Goal: Communication & Community: Ask a question

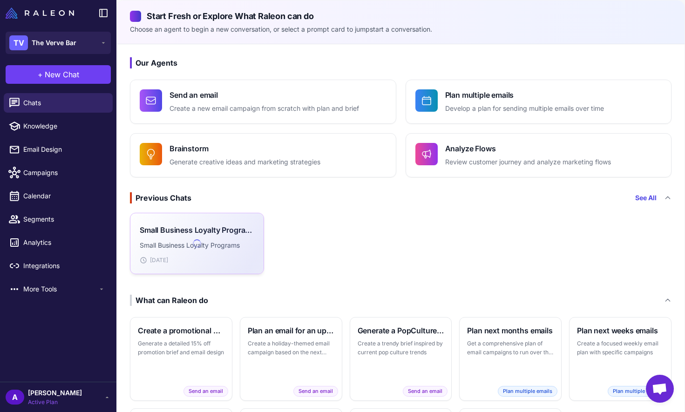
click at [234, 223] on div "Small Business Loyalty Programs Small Business Loyalty Programs Apr 26" at bounding box center [197, 243] width 114 height 42
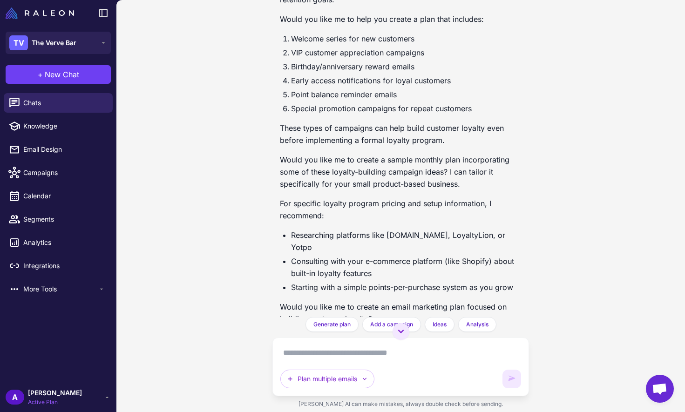
scroll to position [303, 0]
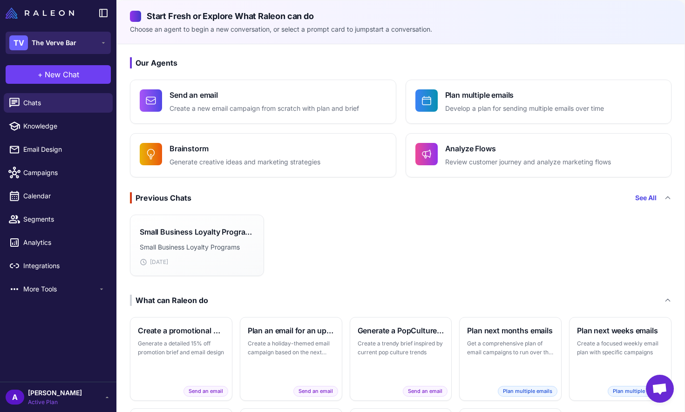
click at [106, 42] on icon at bounding box center [103, 42] width 7 height 7
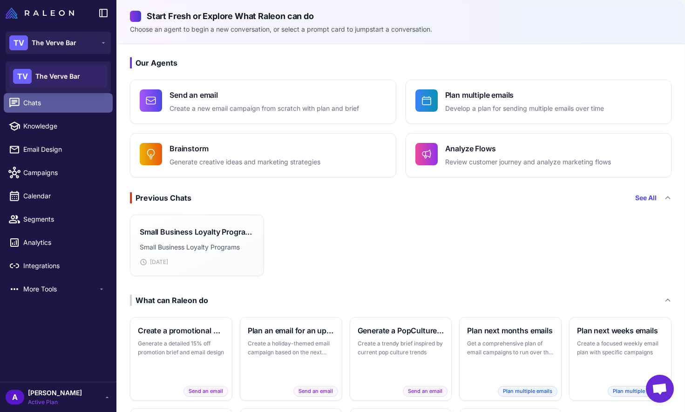
click at [23, 105] on div at bounding box center [17, 103] width 12 height 12
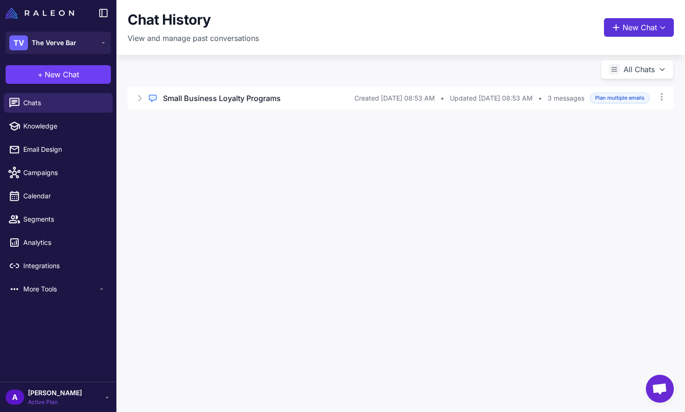
click at [648, 25] on button "New Chat" at bounding box center [639, 27] width 70 height 19
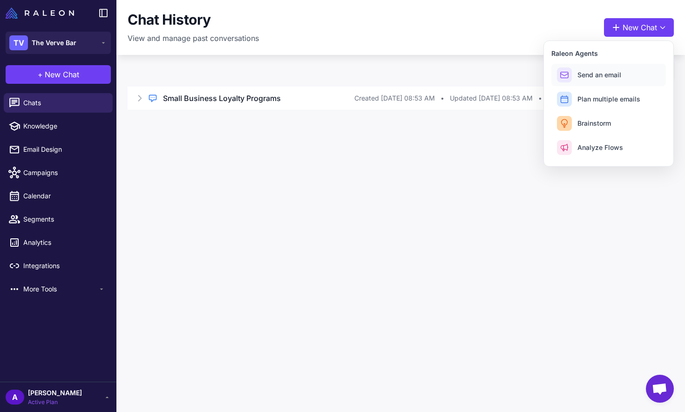
click at [612, 76] on span "Send an email" at bounding box center [599, 75] width 44 height 10
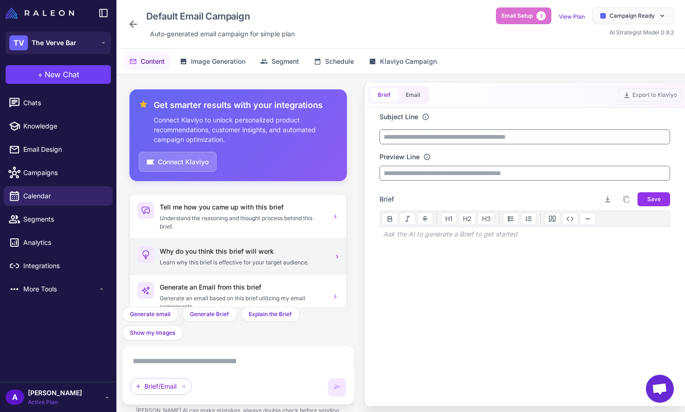
scroll to position [59, 0]
